Goal: Communication & Community: Participate in discussion

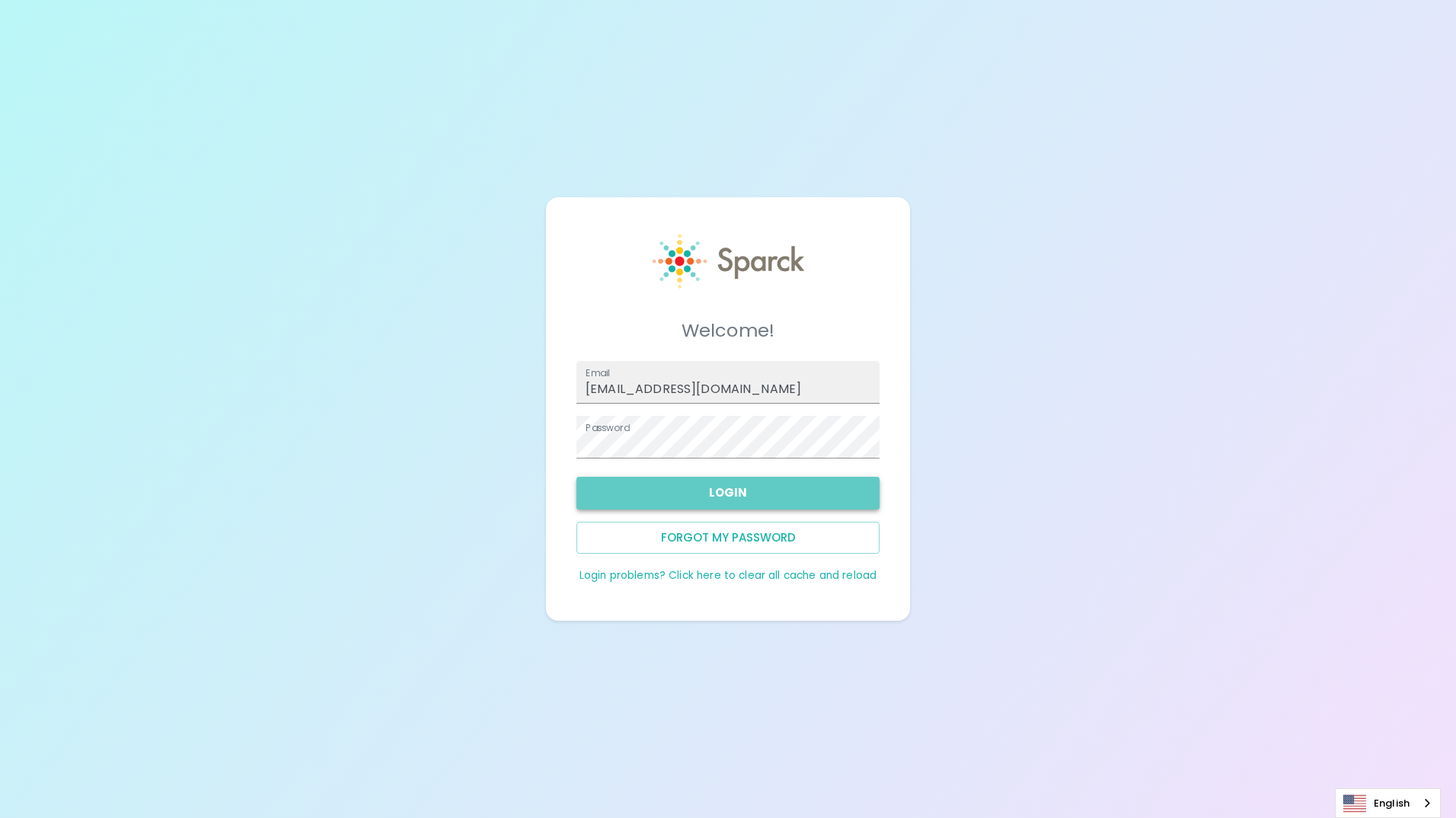
click at [739, 493] on button "Login" at bounding box center [728, 492] width 303 height 32
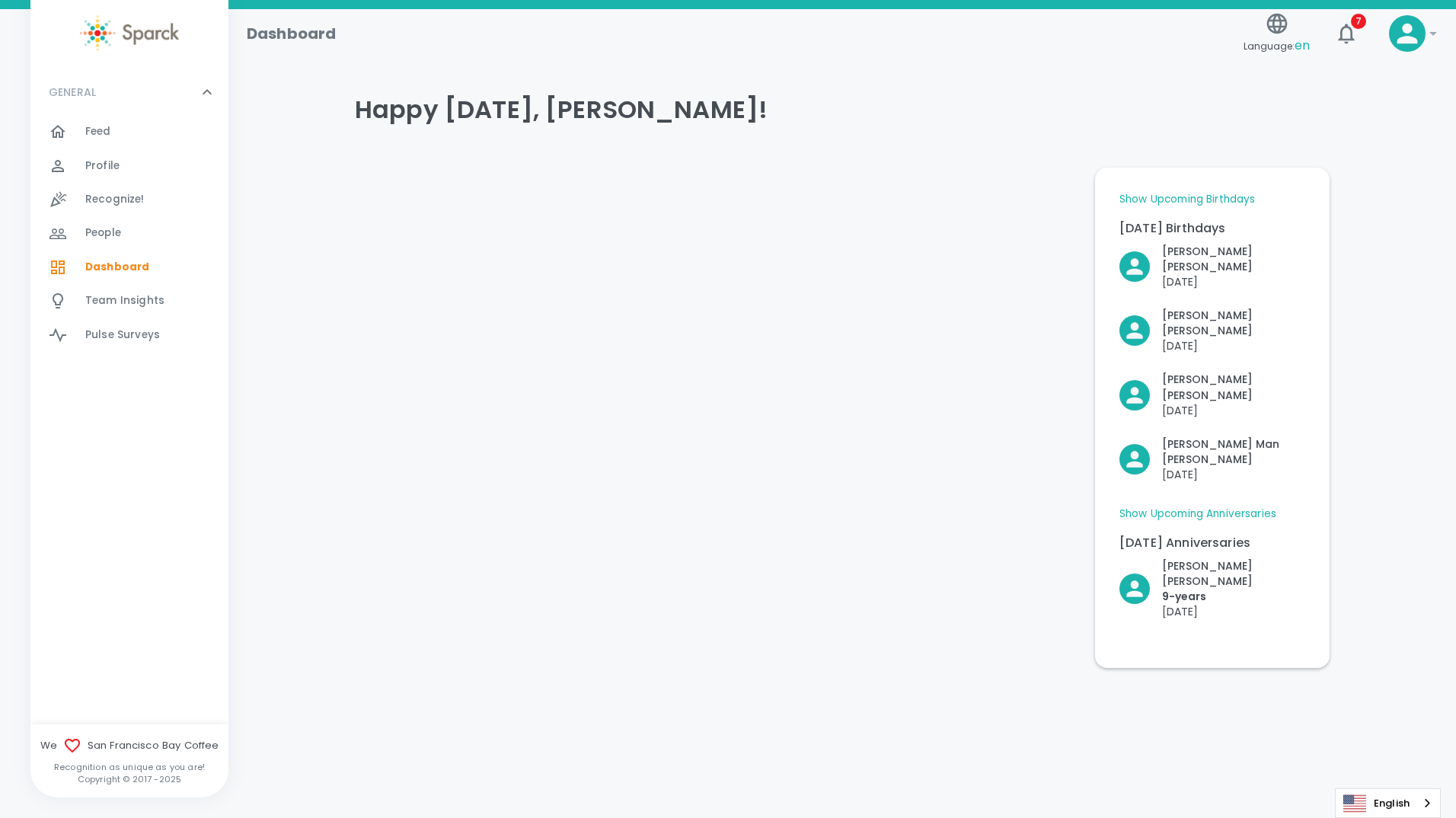
click at [828, 617] on div "Dashboard Language: en 7 ! GENERAL 0 Feed 0 Profile 0 Recognize! 0 People 0 Das…" at bounding box center [728, 378] width 1456 height 738
click at [106, 130] on span "Feed" at bounding box center [98, 132] width 26 height 15
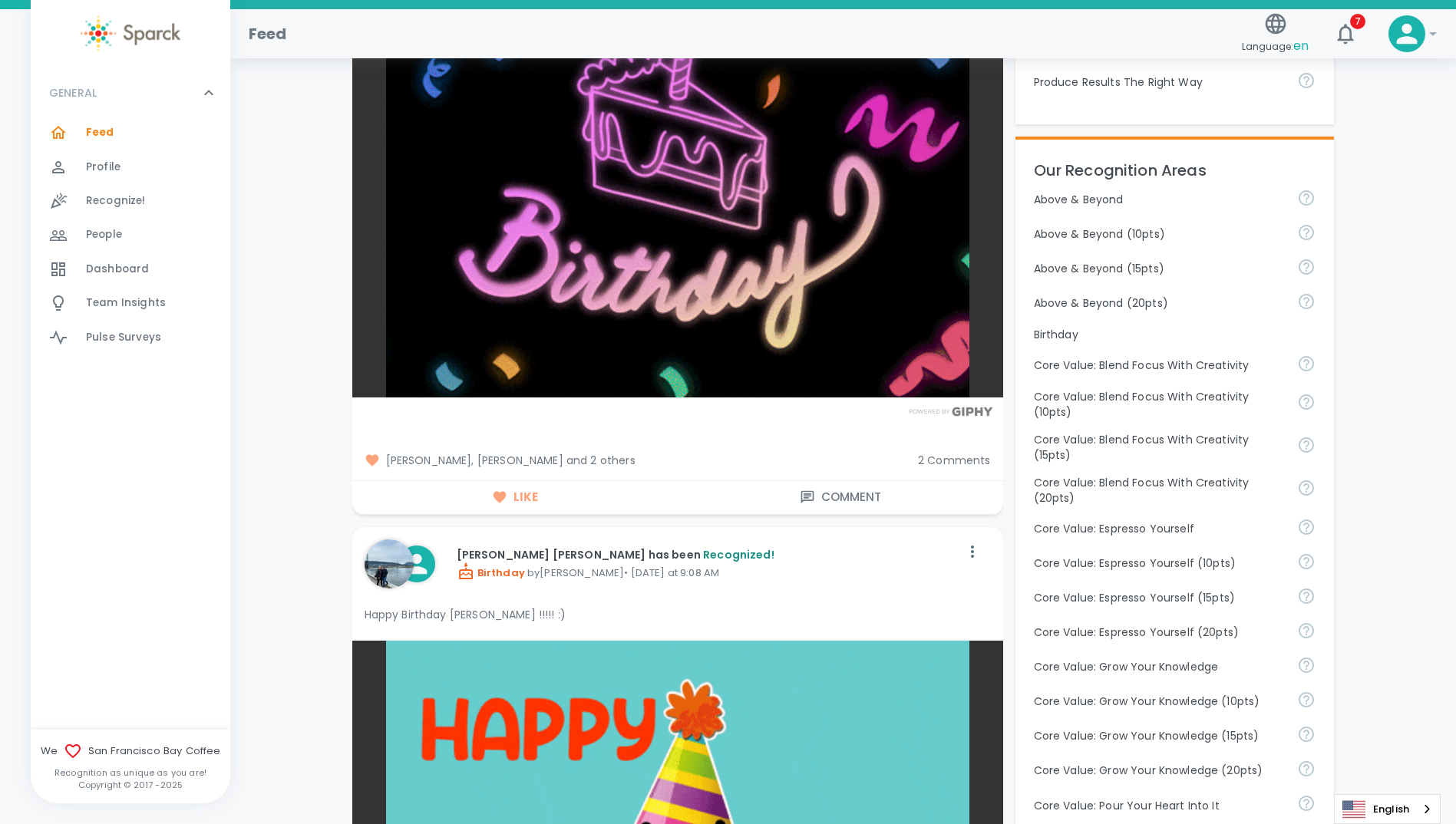
scroll to position [768, 0]
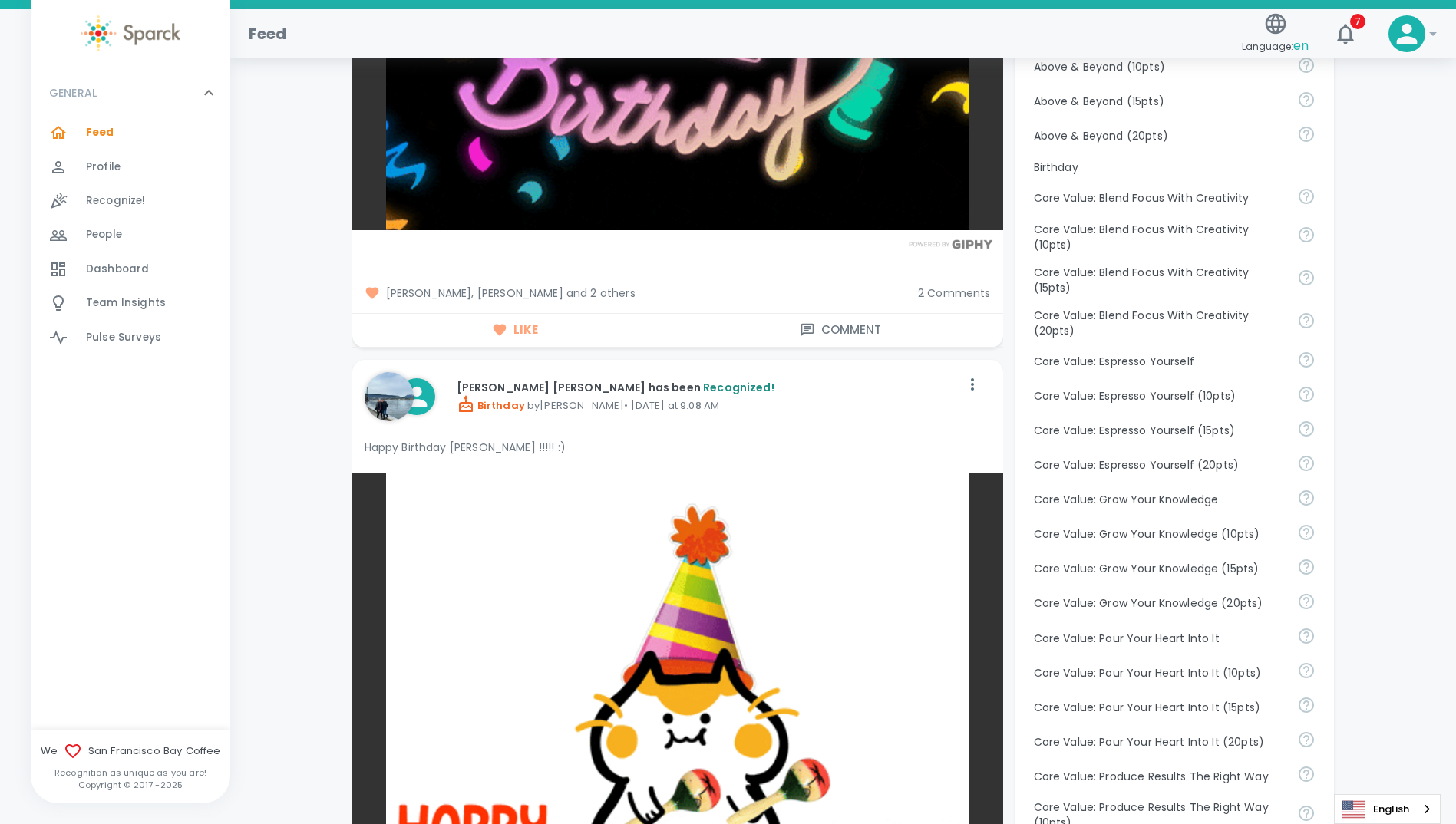
click at [969, 292] on span "2 Comments" at bounding box center [953, 293] width 73 height 16
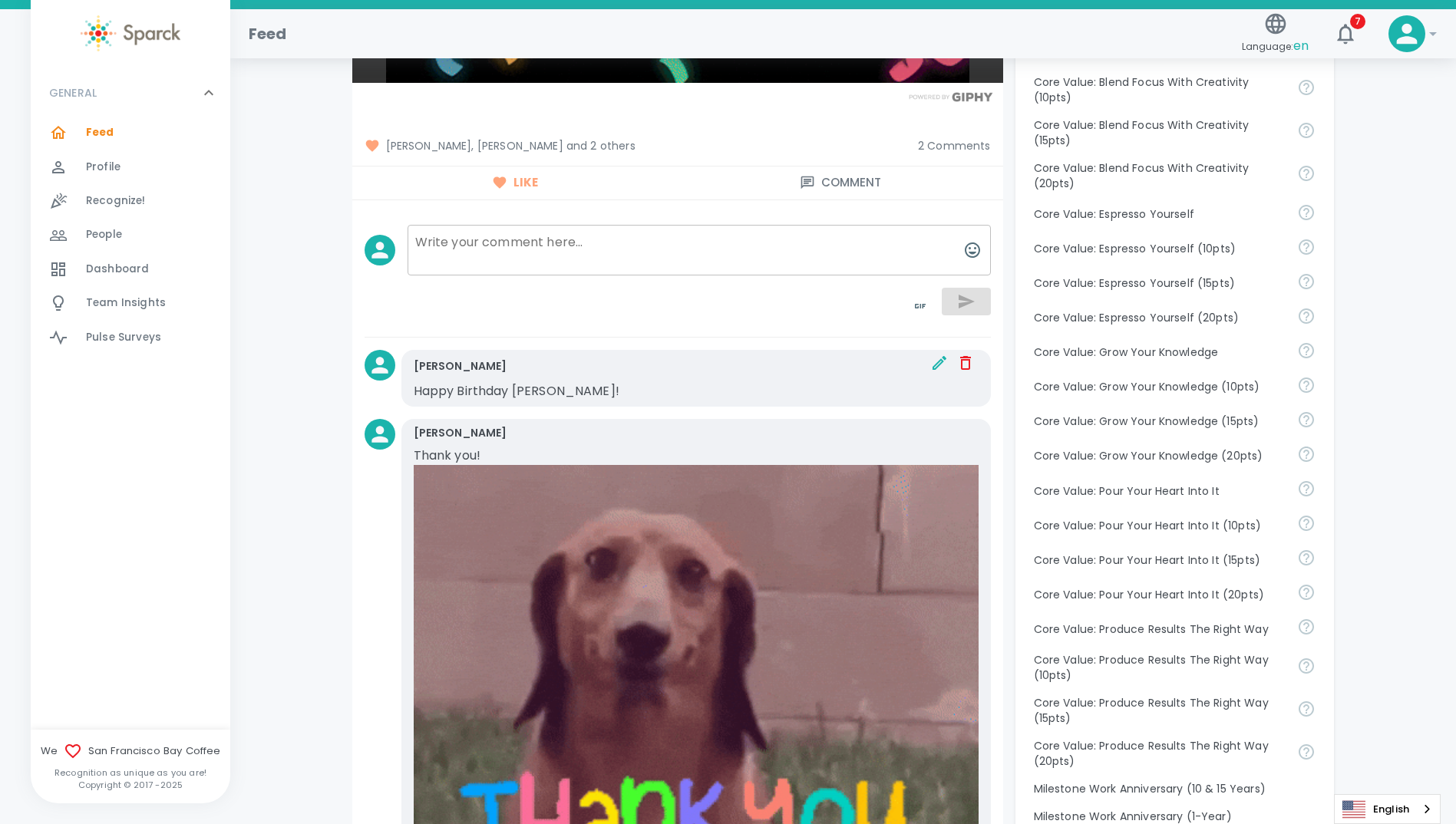
scroll to position [844, 0]
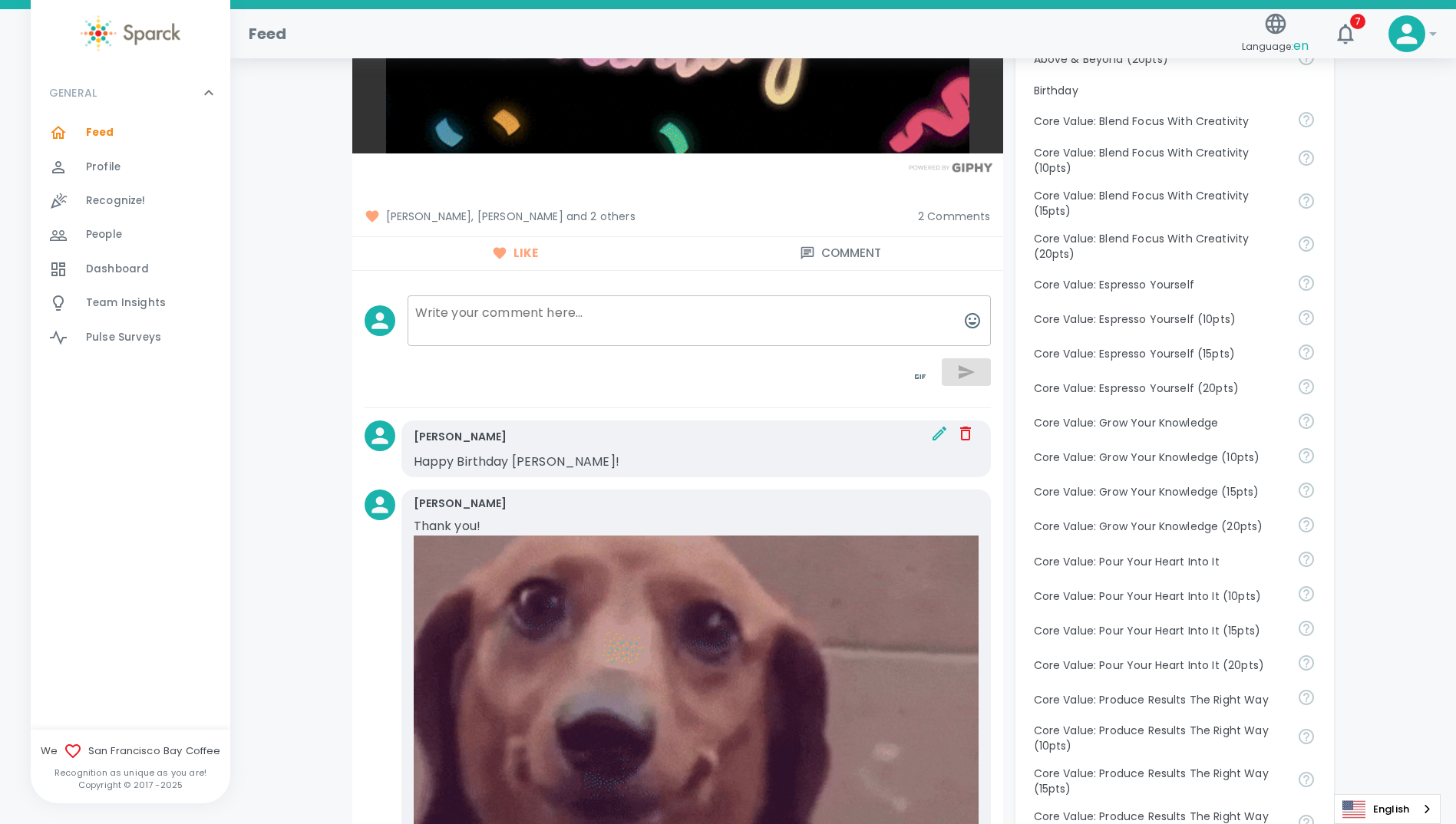
click at [600, 214] on span "[PERSON_NAME], [PERSON_NAME] and 2 others" at bounding box center [634, 216] width 541 height 16
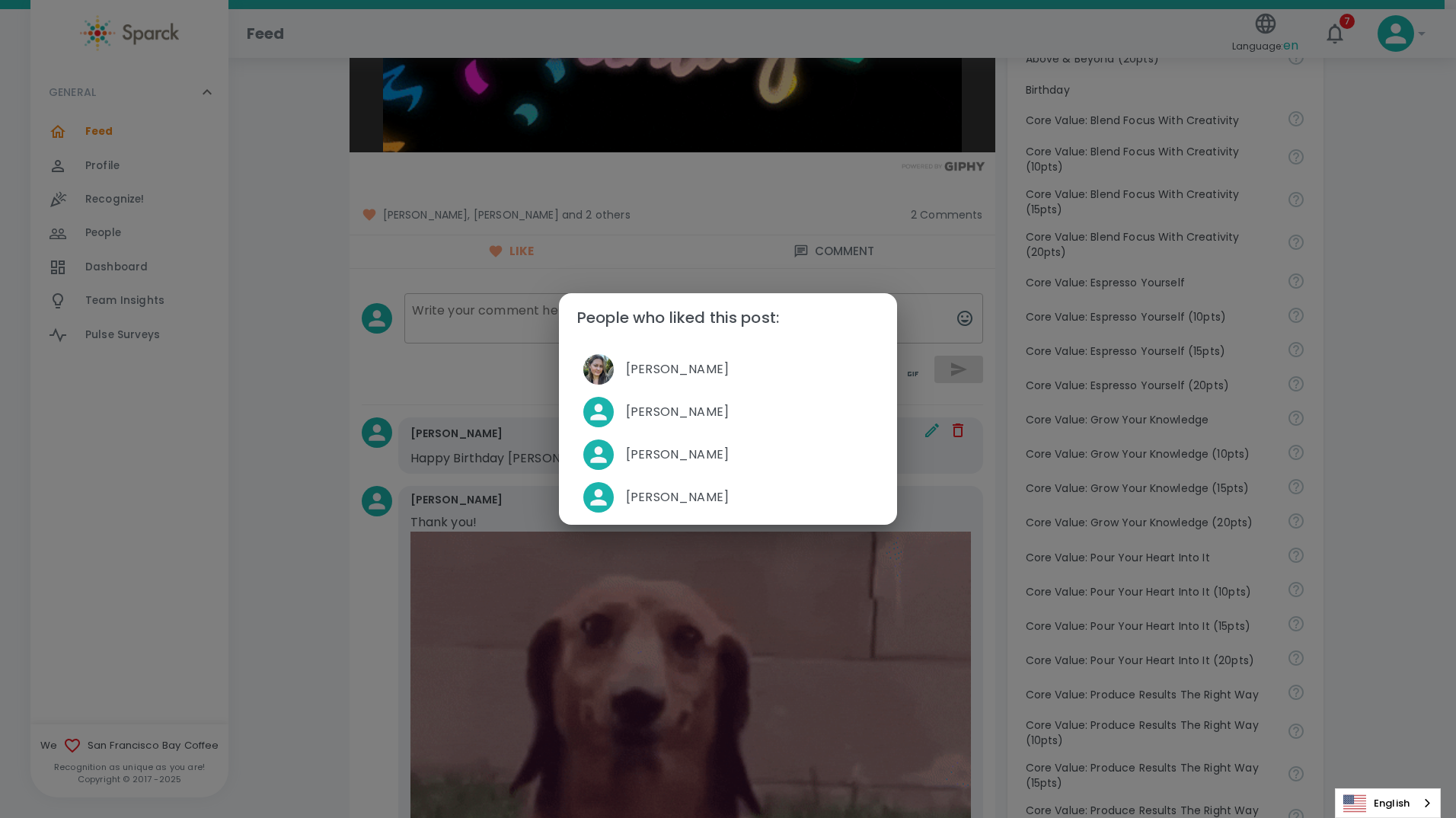
click at [279, 376] on div "People who liked this post: [PERSON_NAME] [PERSON_NAME] [PERSON_NAME] [PERSON_N…" at bounding box center [728, 409] width 1456 height 818
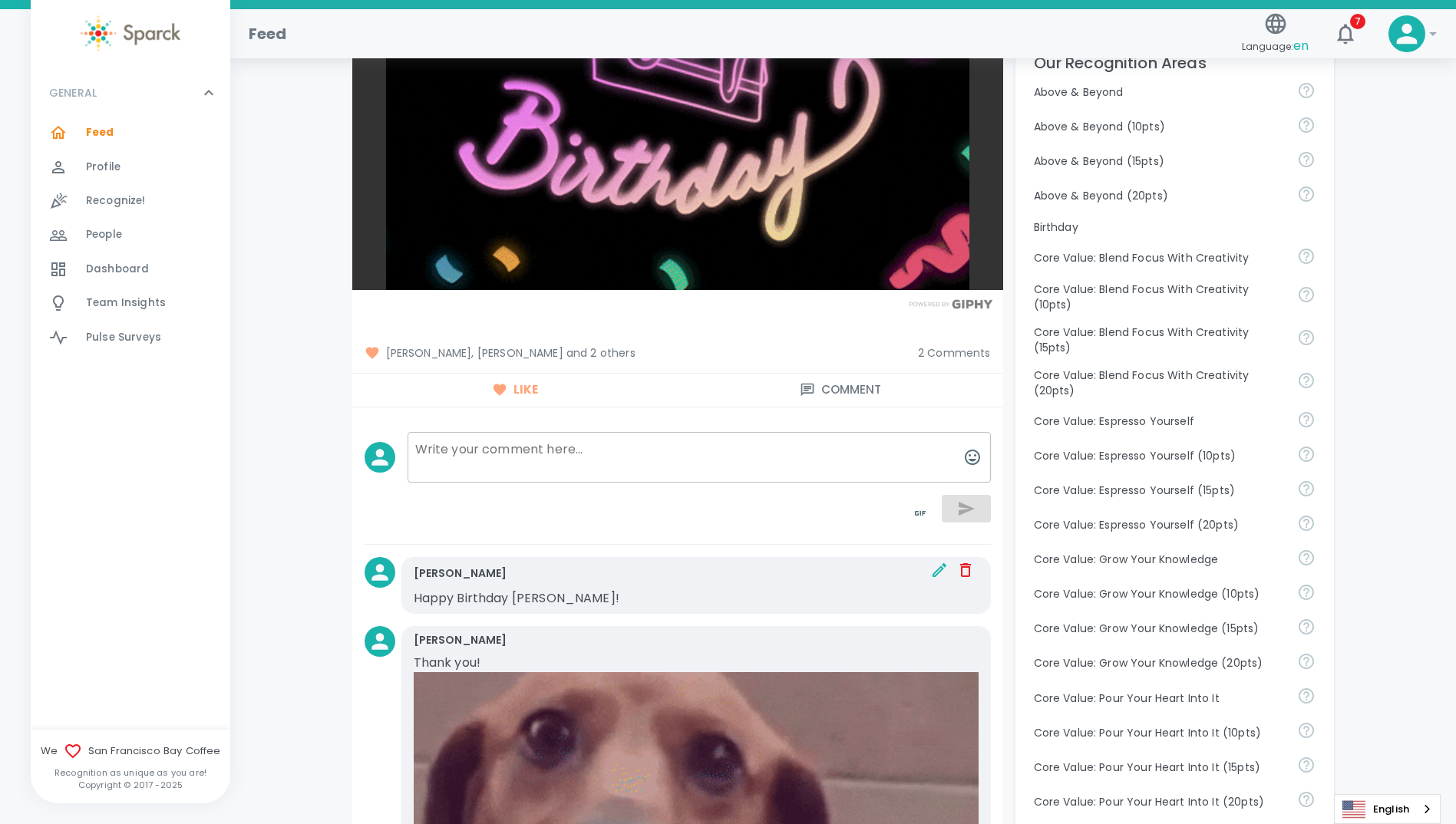
scroll to position [537, 0]
